Goal: Navigation & Orientation: Find specific page/section

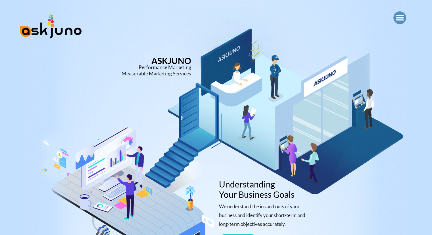
click at [403, 21] on icon "Menu Toggle" at bounding box center [400, 18] width 9 height 9
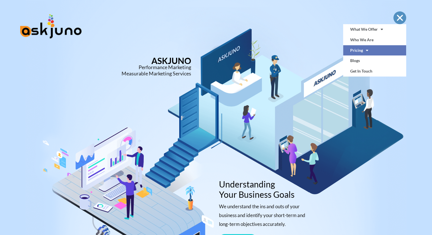
click at [368, 48] on span at bounding box center [365, 50] width 5 height 10
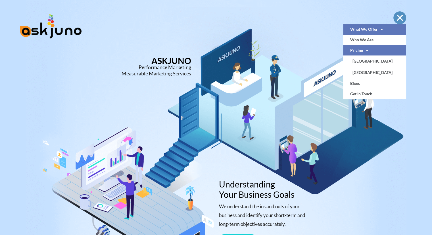
click at [373, 30] on link "What We Offer" at bounding box center [374, 29] width 63 height 11
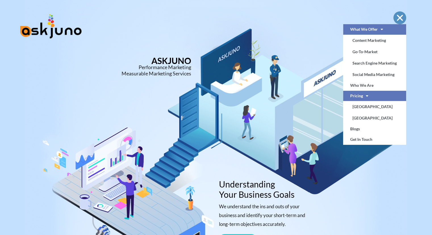
click at [373, 30] on link "What We Offer" at bounding box center [374, 29] width 63 height 11
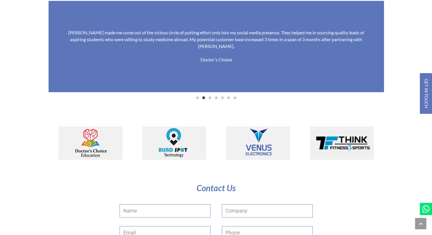
scroll to position [1514, 0]
